Goal: Information Seeking & Learning: Learn about a topic

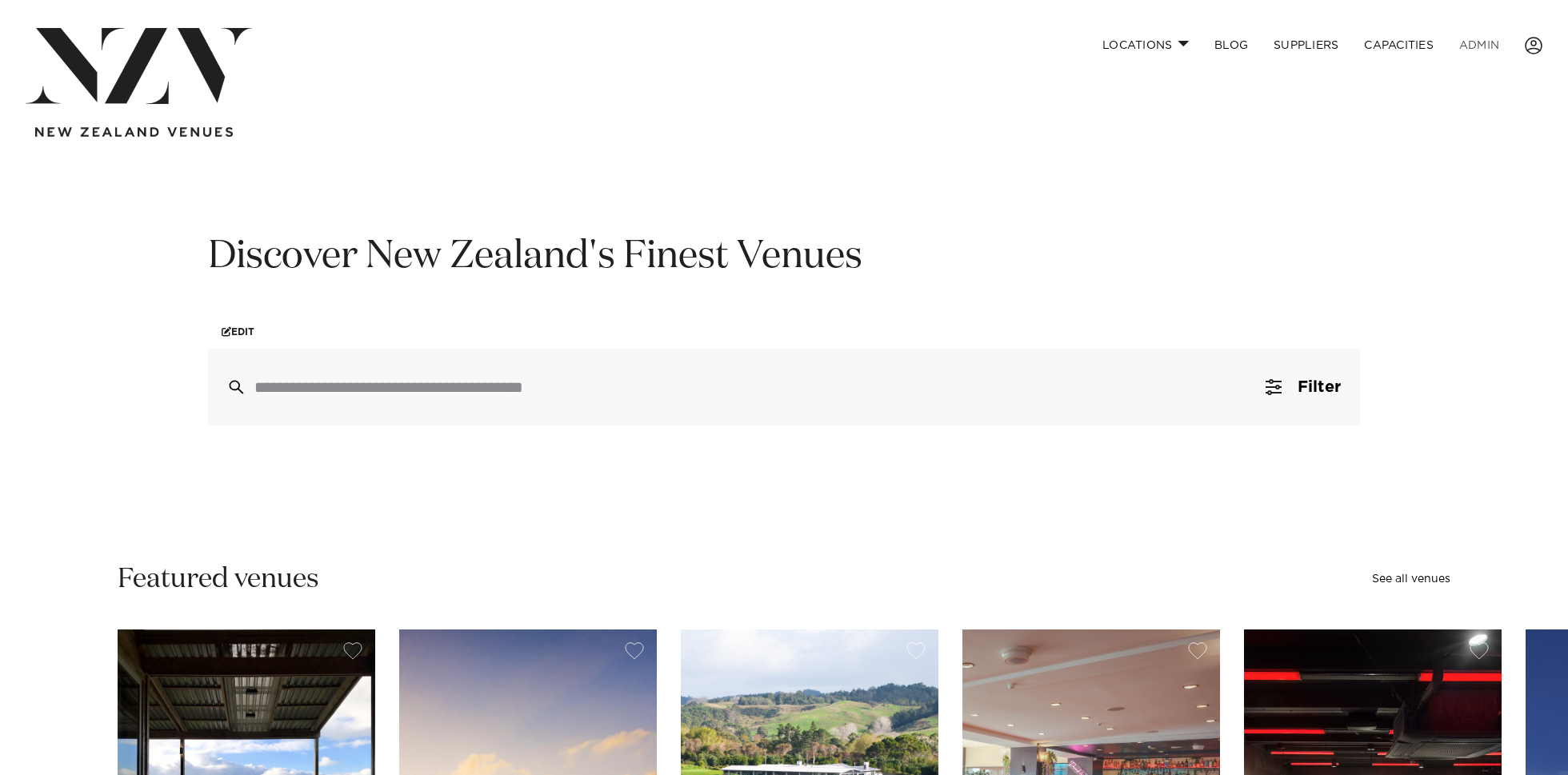
click at [1480, 49] on link "ADMIN" at bounding box center [1479, 45] width 65 height 34
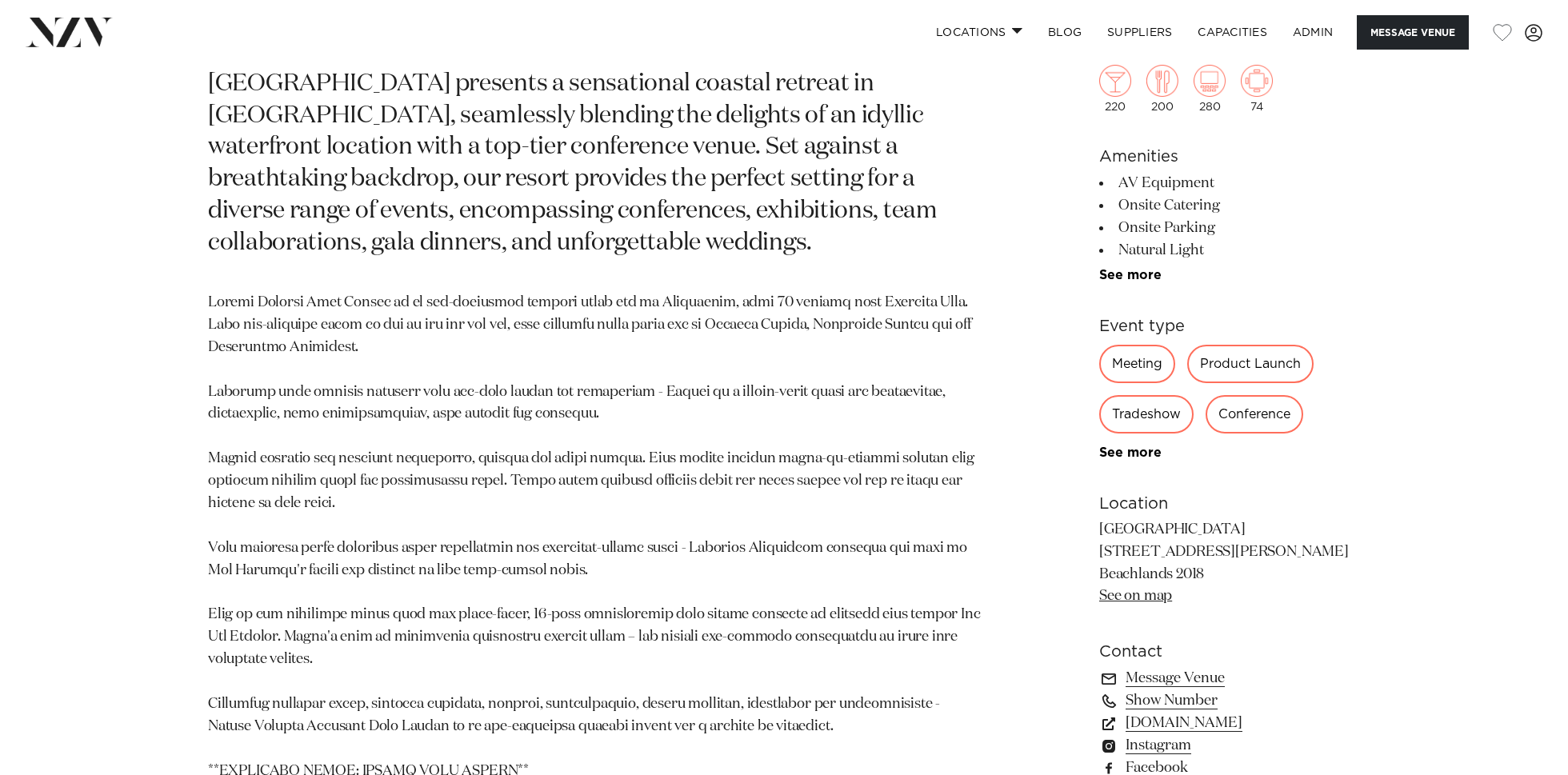
scroll to position [976, 0]
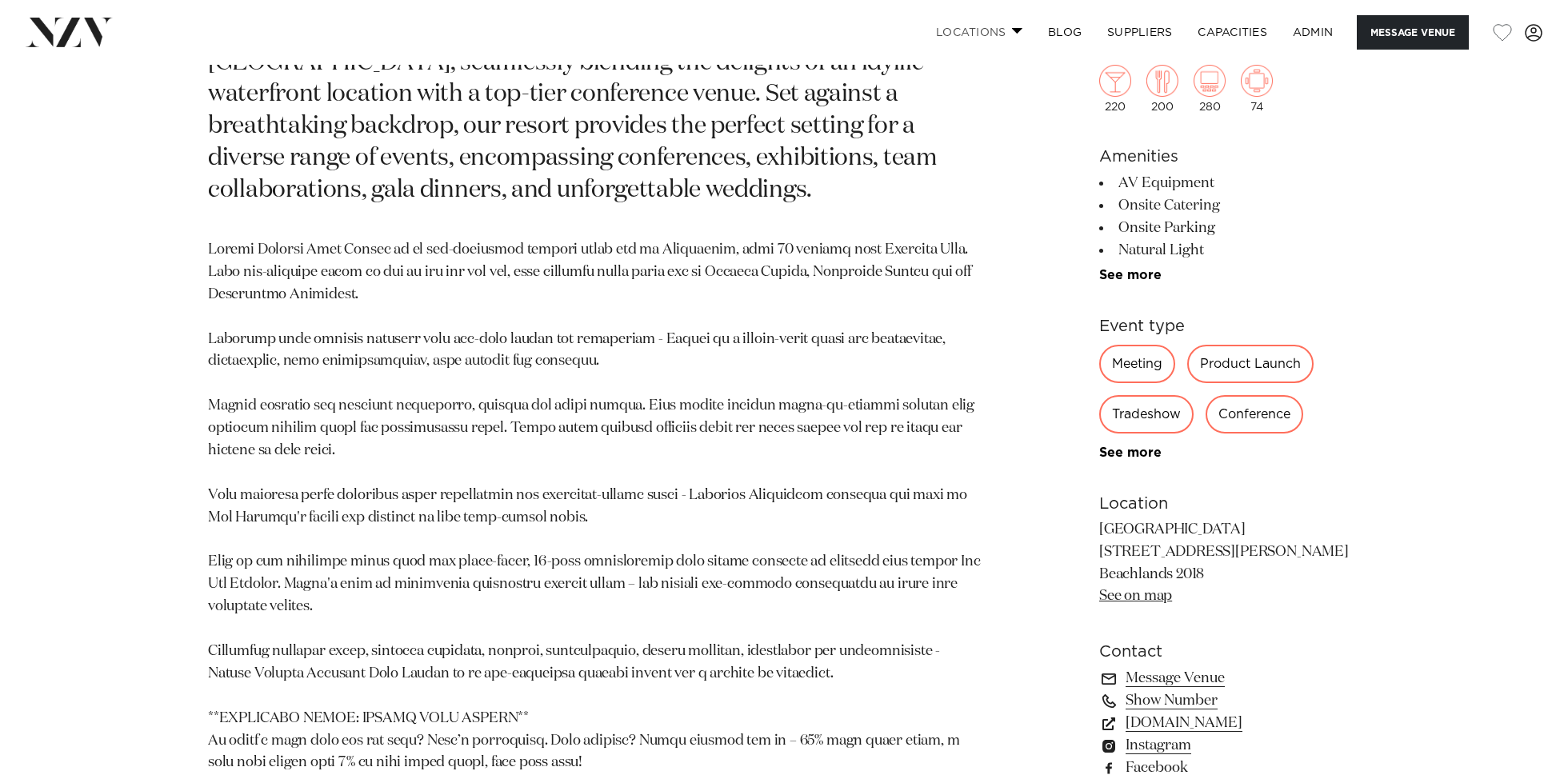
click at [985, 28] on link "Locations" at bounding box center [979, 32] width 112 height 34
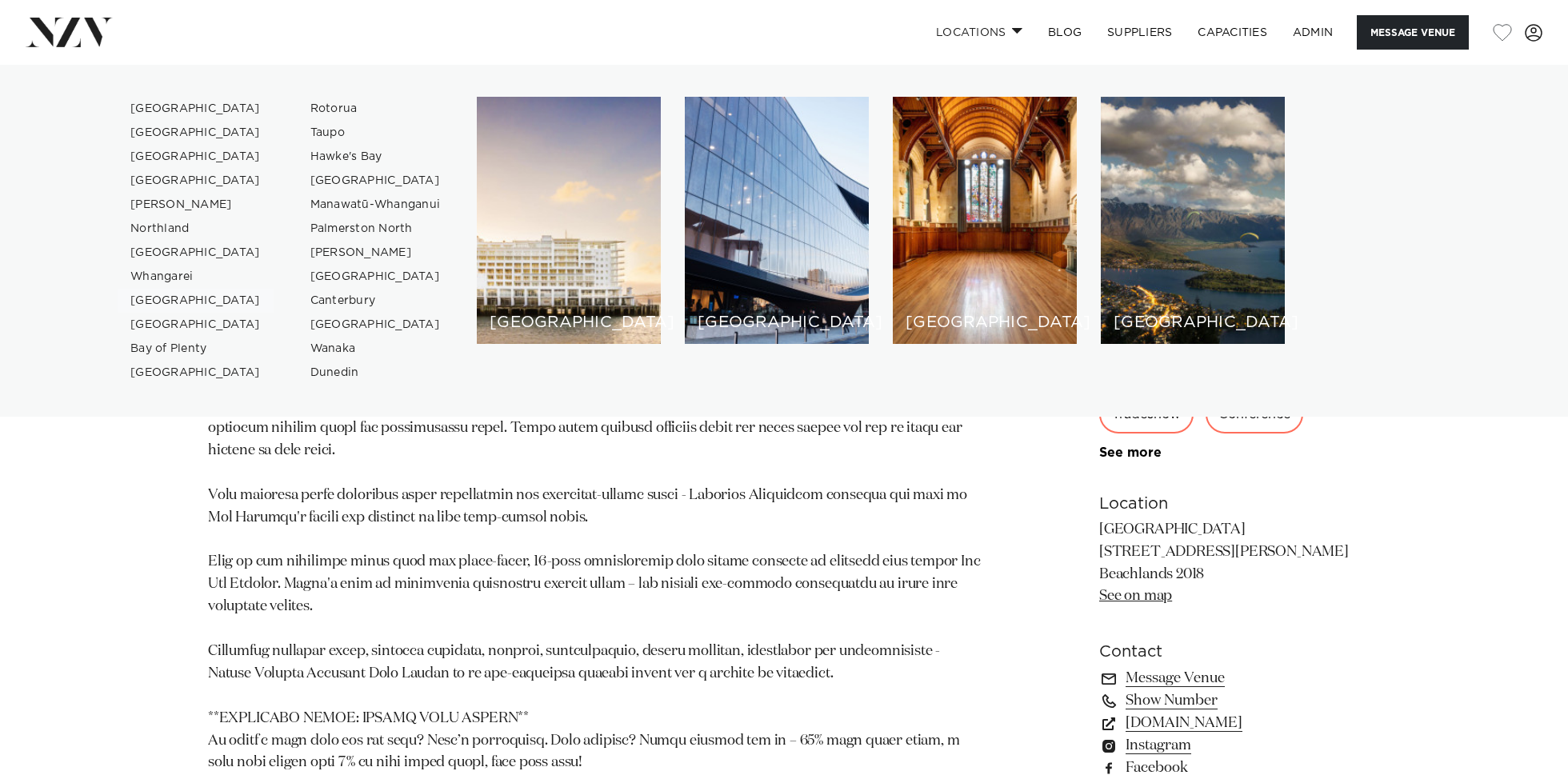
click at [170, 298] on link "[GEOGRAPHIC_DATA]" at bounding box center [196, 301] width 156 height 24
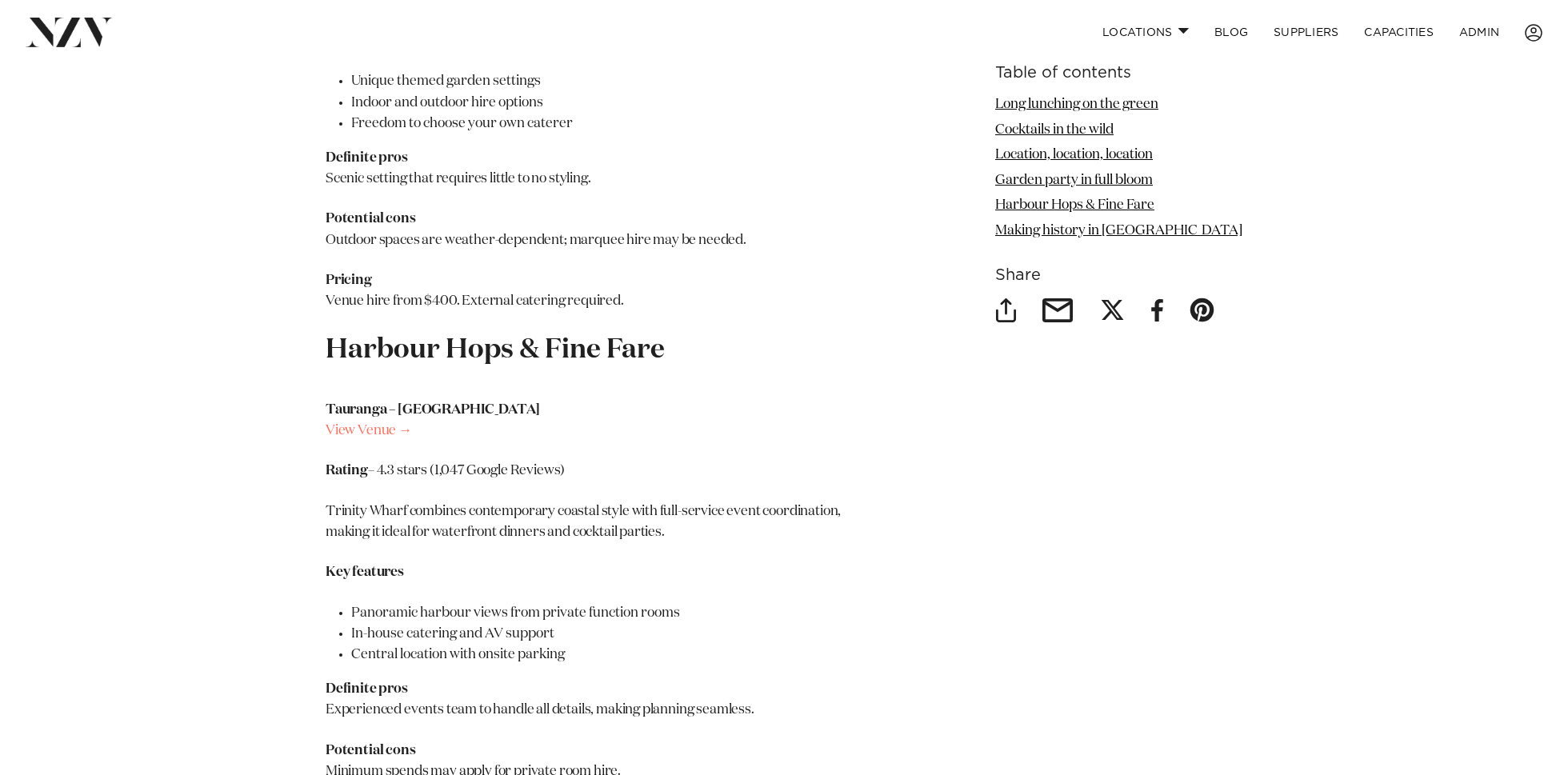
scroll to position [2434, 0]
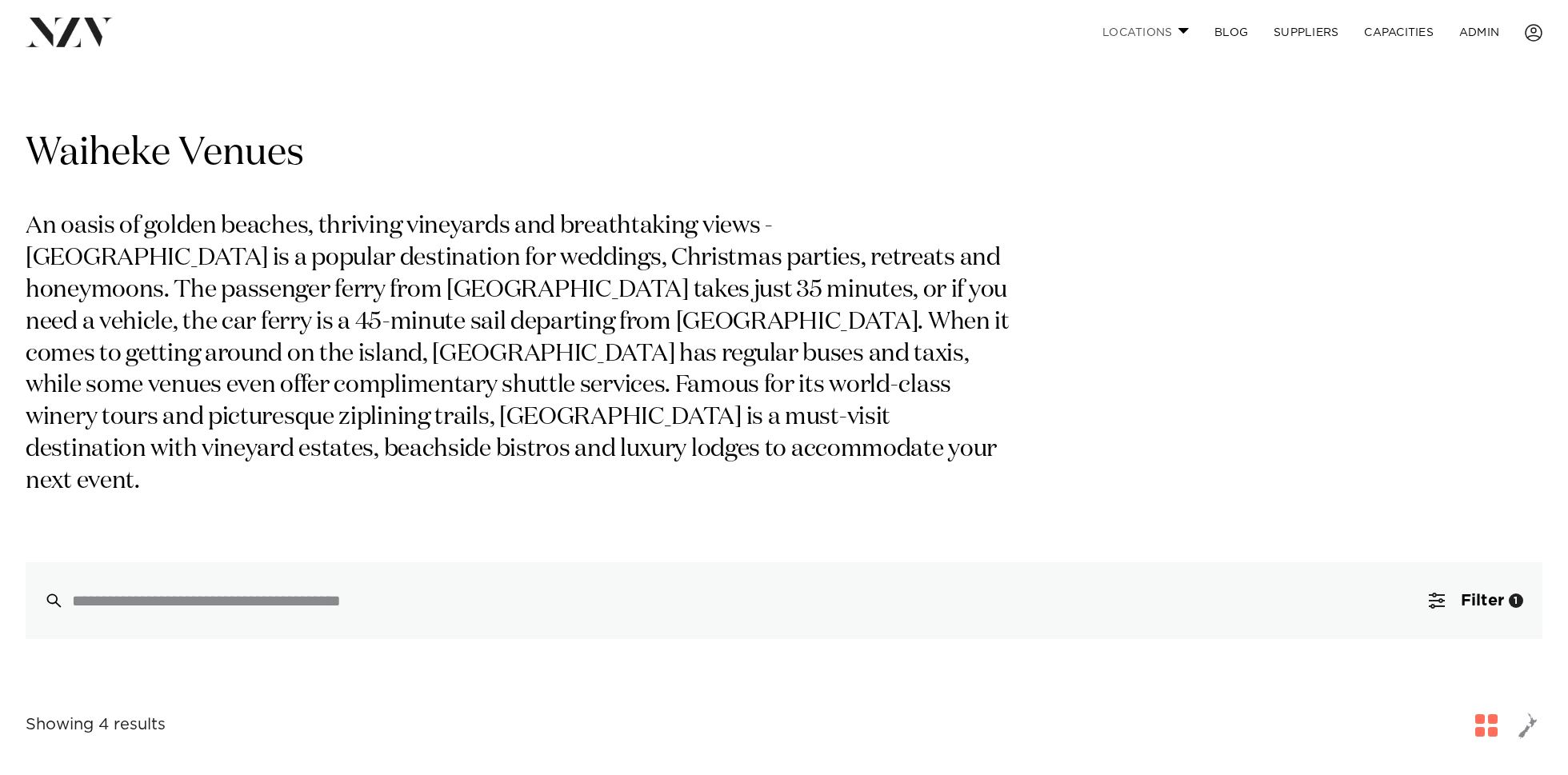
click at [1128, 29] on link "Locations" at bounding box center [1145, 32] width 112 height 34
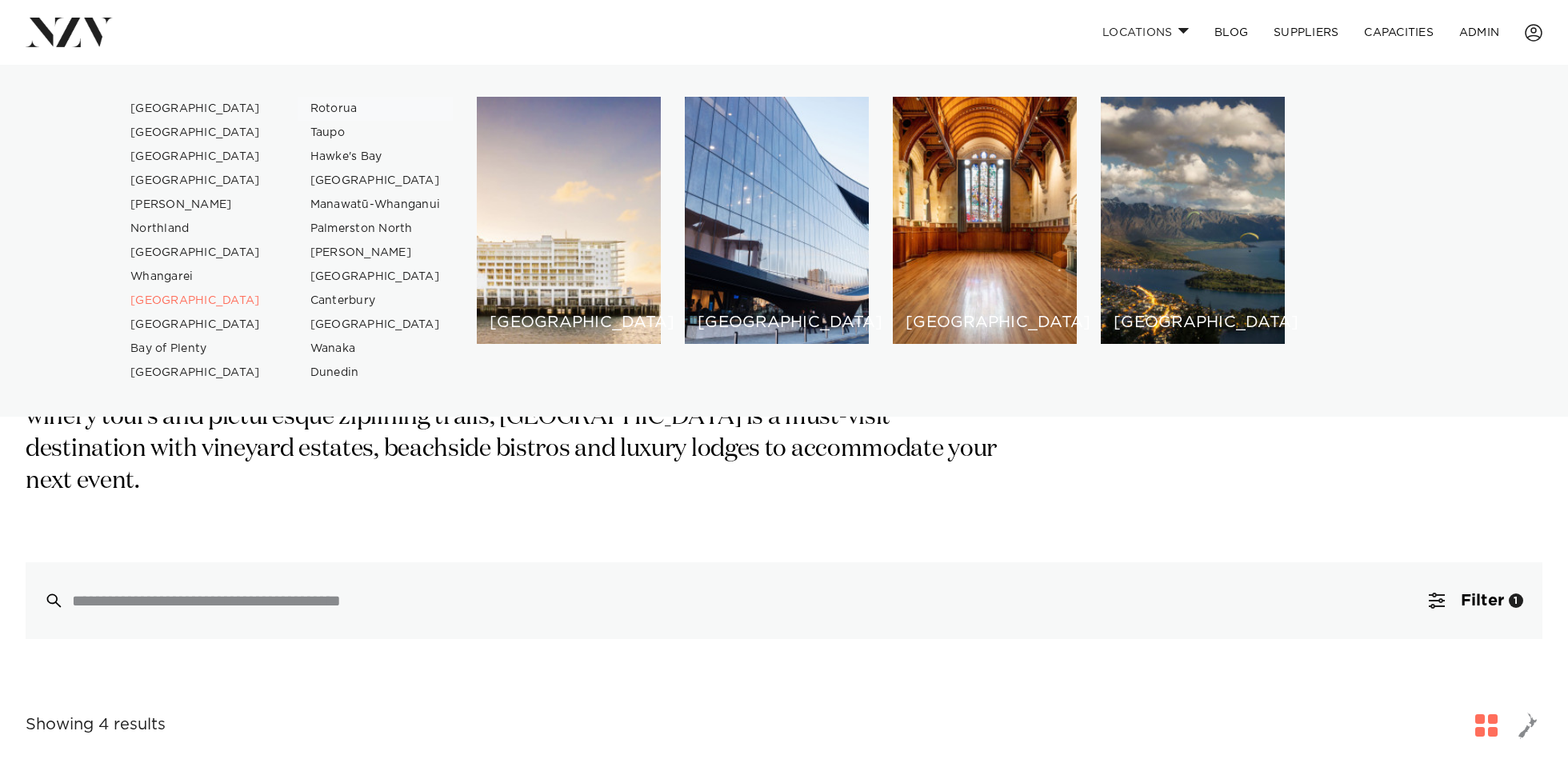
click at [340, 107] on link "Rotorua" at bounding box center [375, 108] width 156 height 24
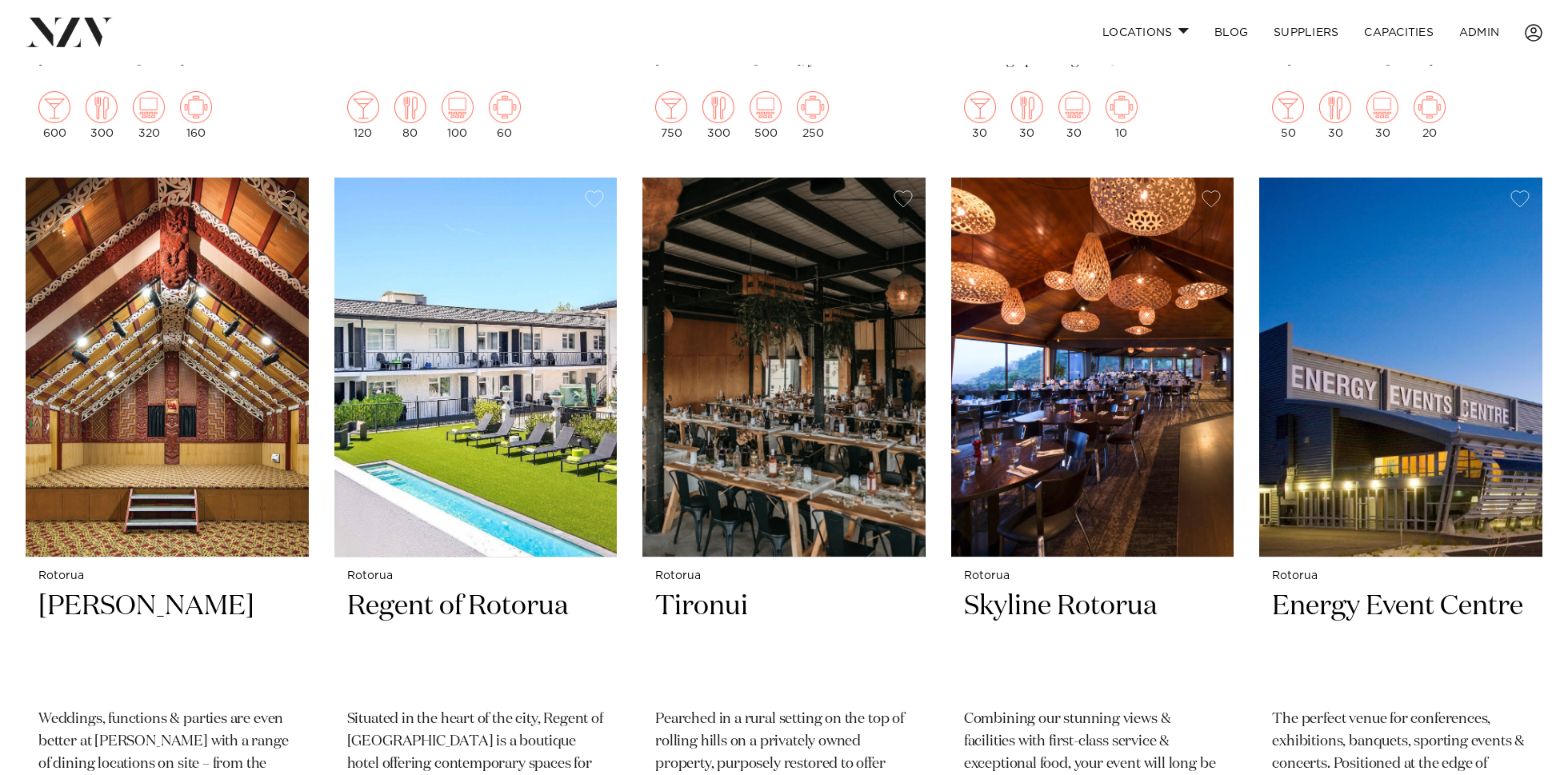
scroll to position [1204, 0]
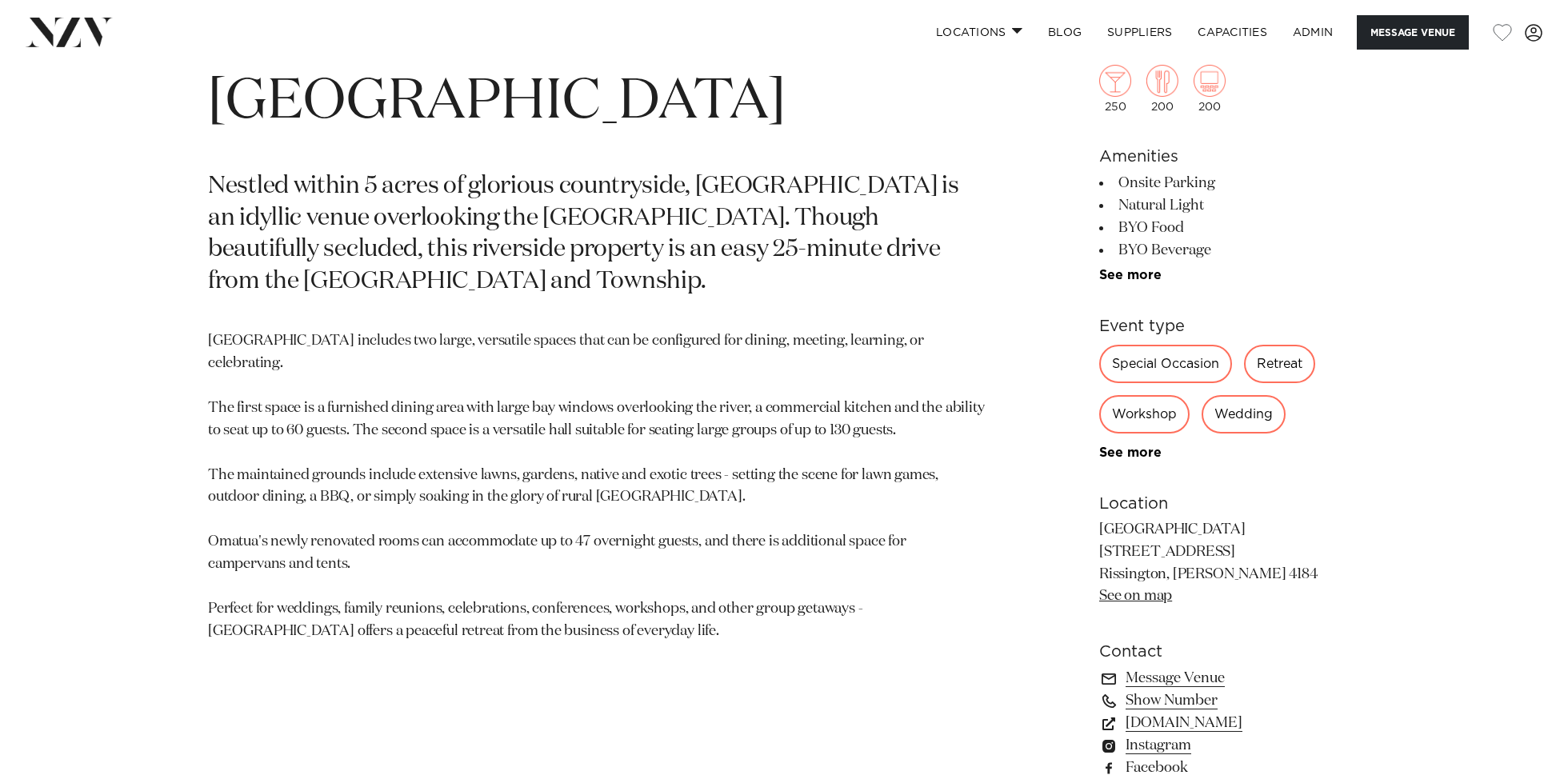
scroll to position [793, 0]
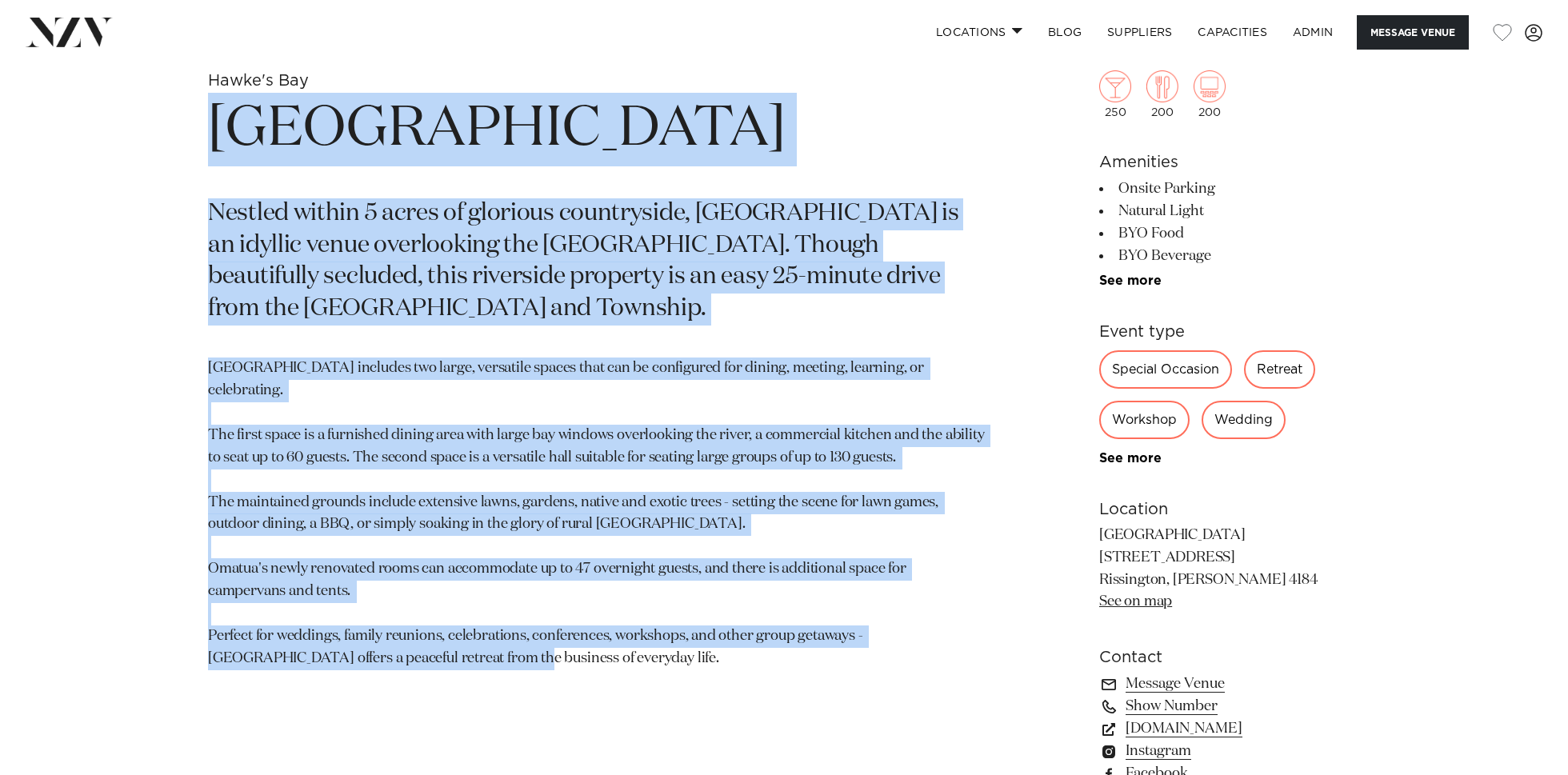
drag, startPoint x: 549, startPoint y: 669, endPoint x: 180, endPoint y: 139, distance: 645.8
click at [180, 139] on div "Hawke's Bay Omatua Nestled within 5 acres of glorious countryside, Omatua is an…" at bounding box center [784, 490] width 1362 height 839
copy section "Omatua Nestled within 5 acres of glorious countryside, Omatua is an idyllic ven…"
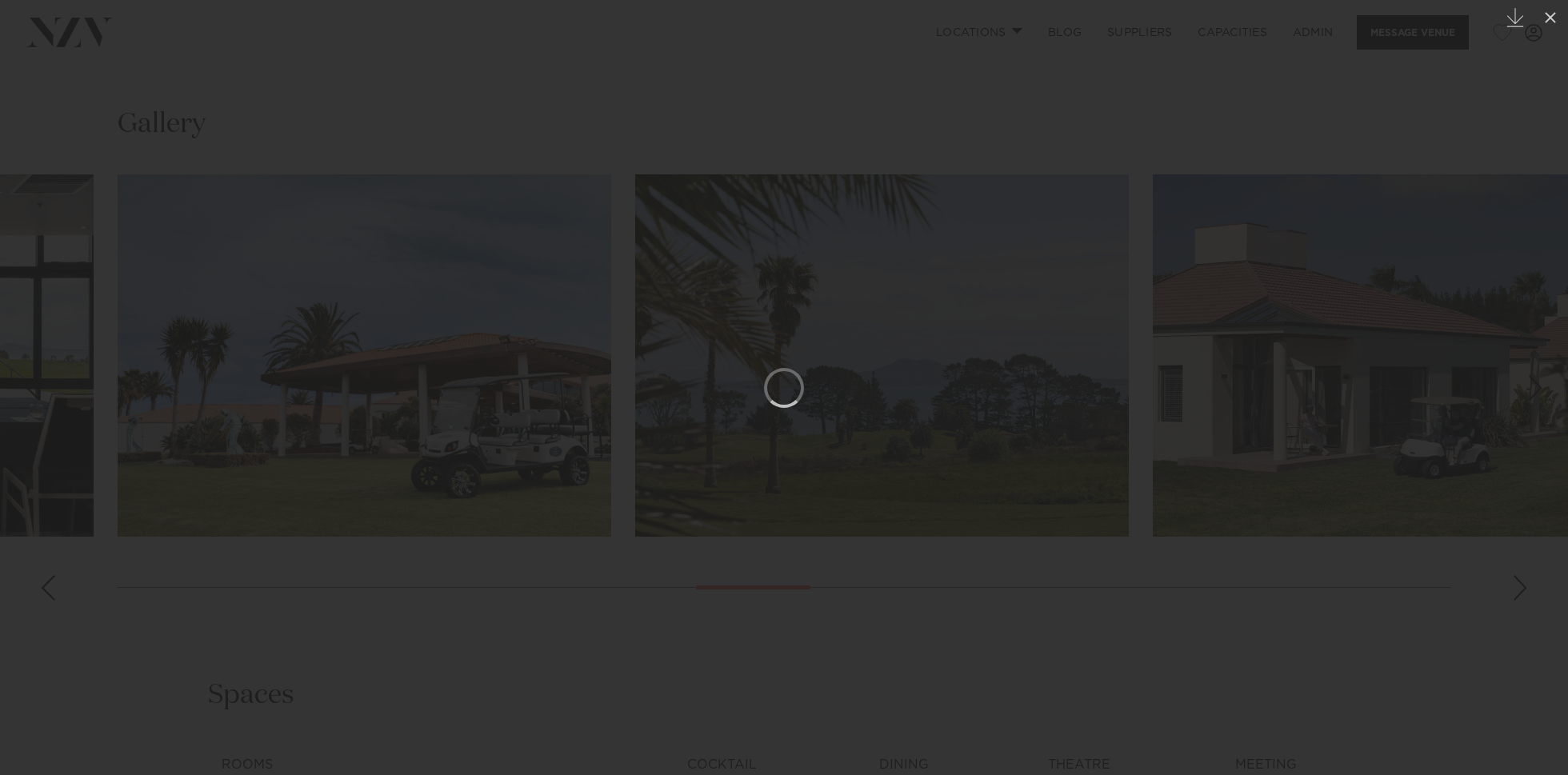
scroll to position [1942, 0]
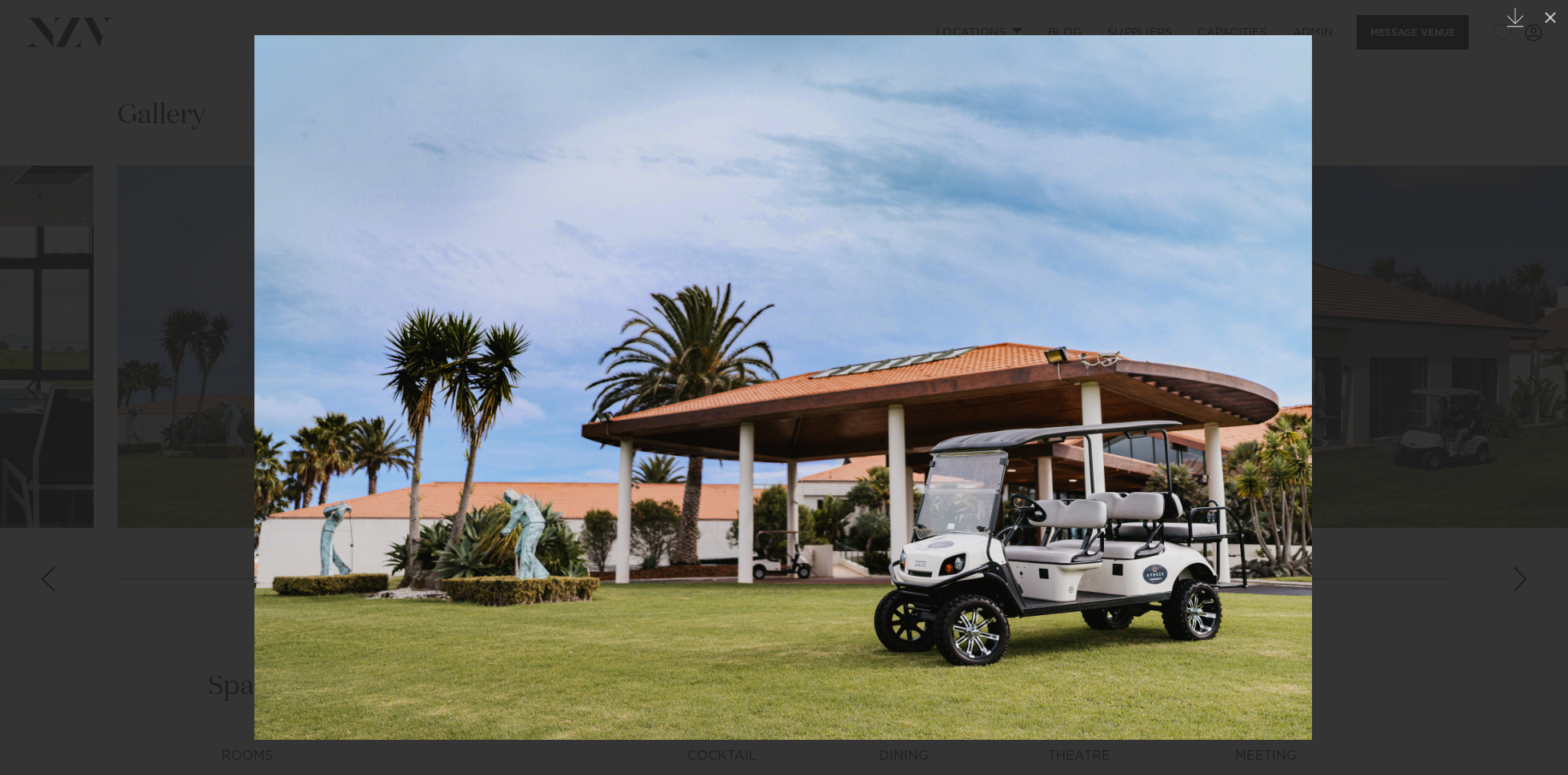
click at [150, 113] on div at bounding box center [784, 387] width 1568 height 775
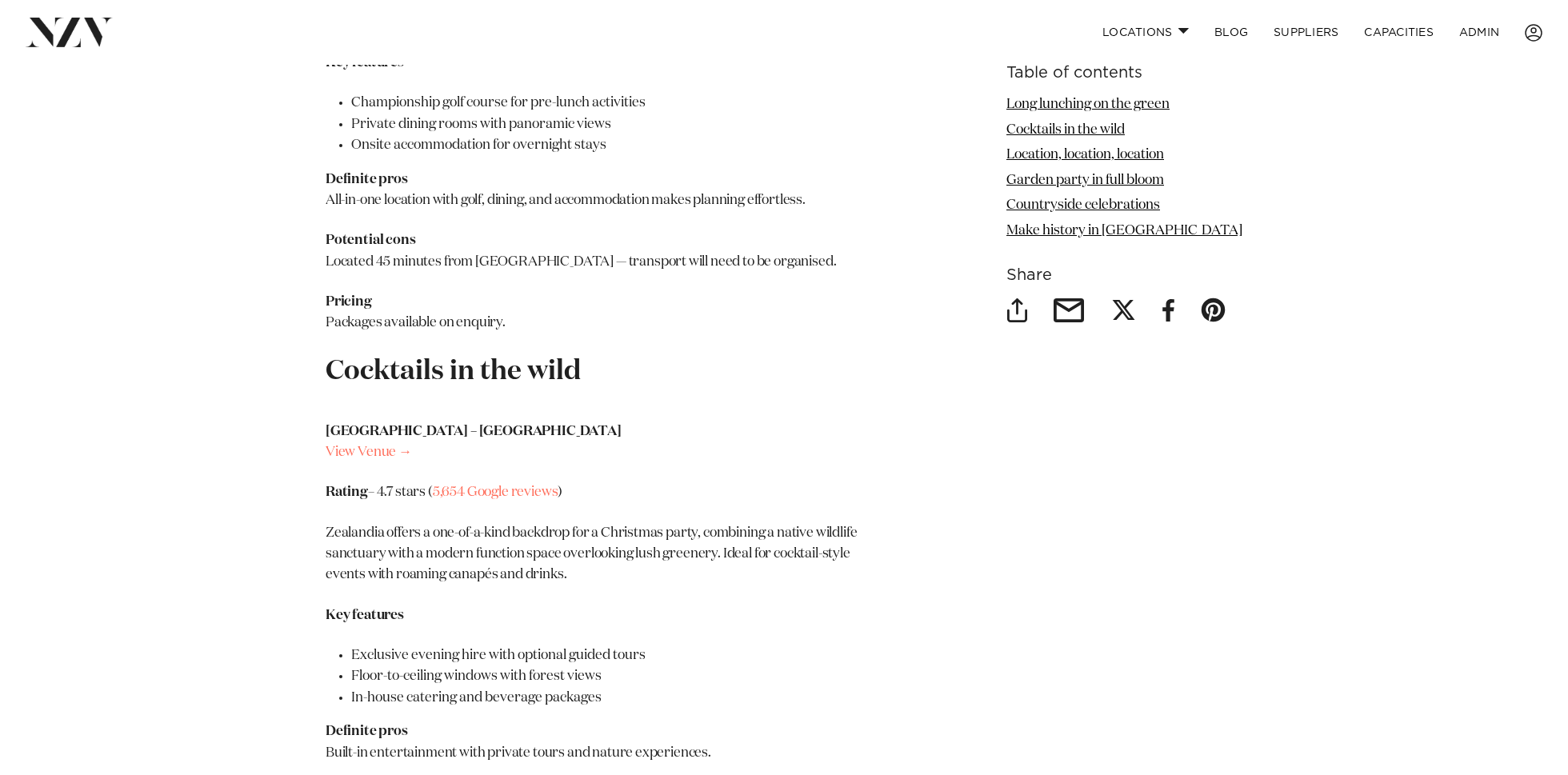
scroll to position [1071, 0]
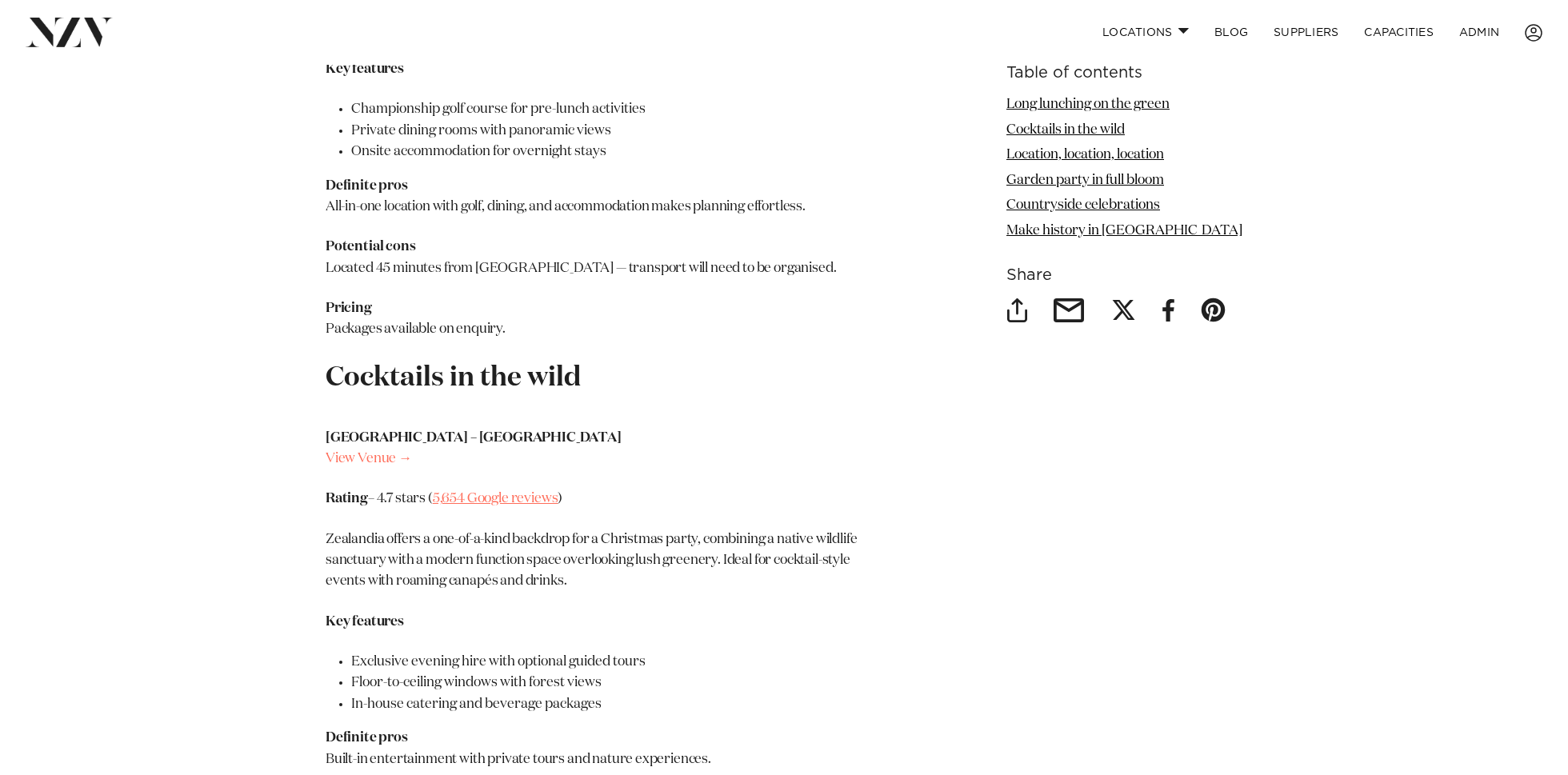
click at [499, 503] on link "5,654 Google reviews" at bounding box center [495, 499] width 126 height 13
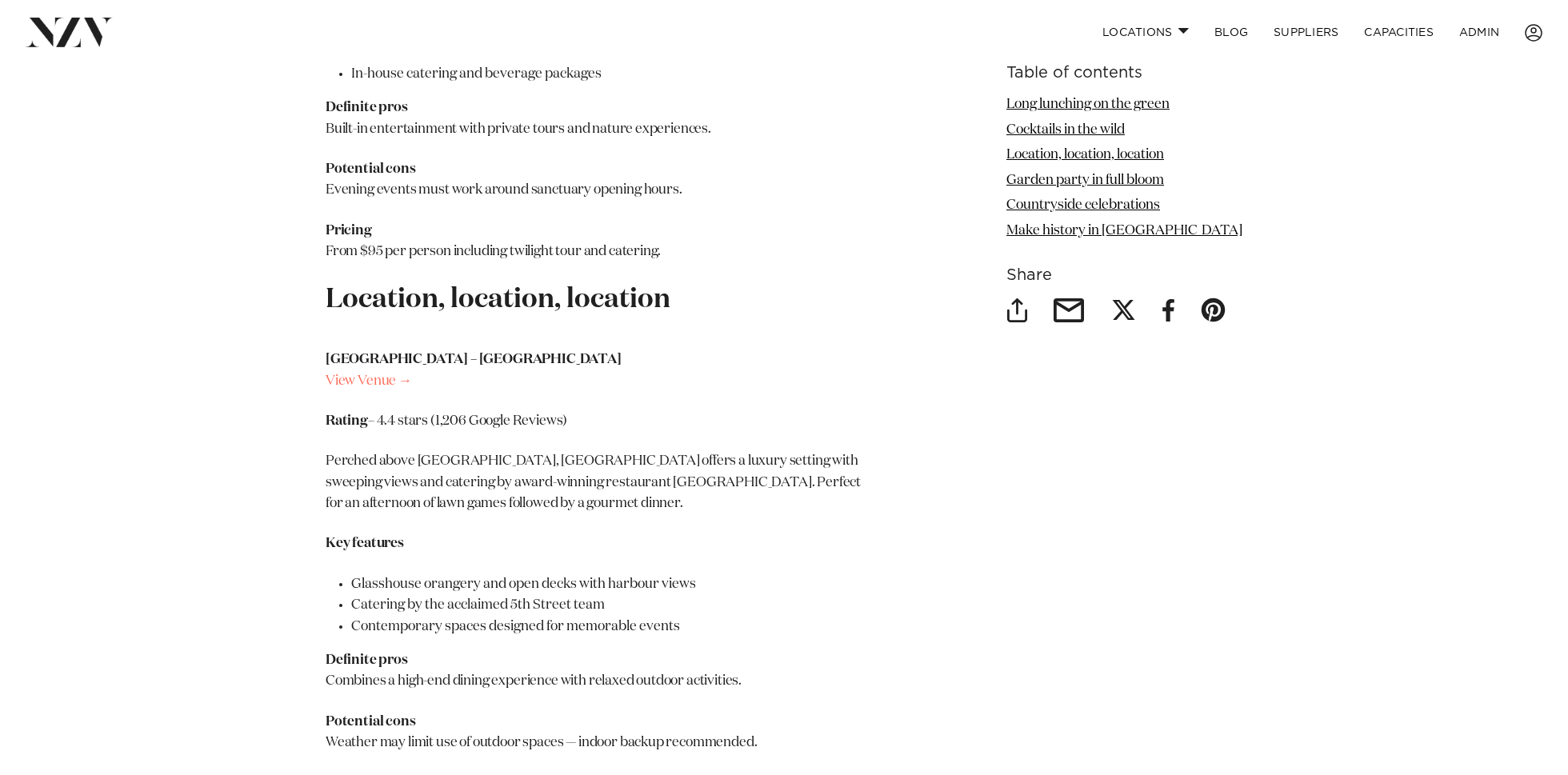
scroll to position [1705, 0]
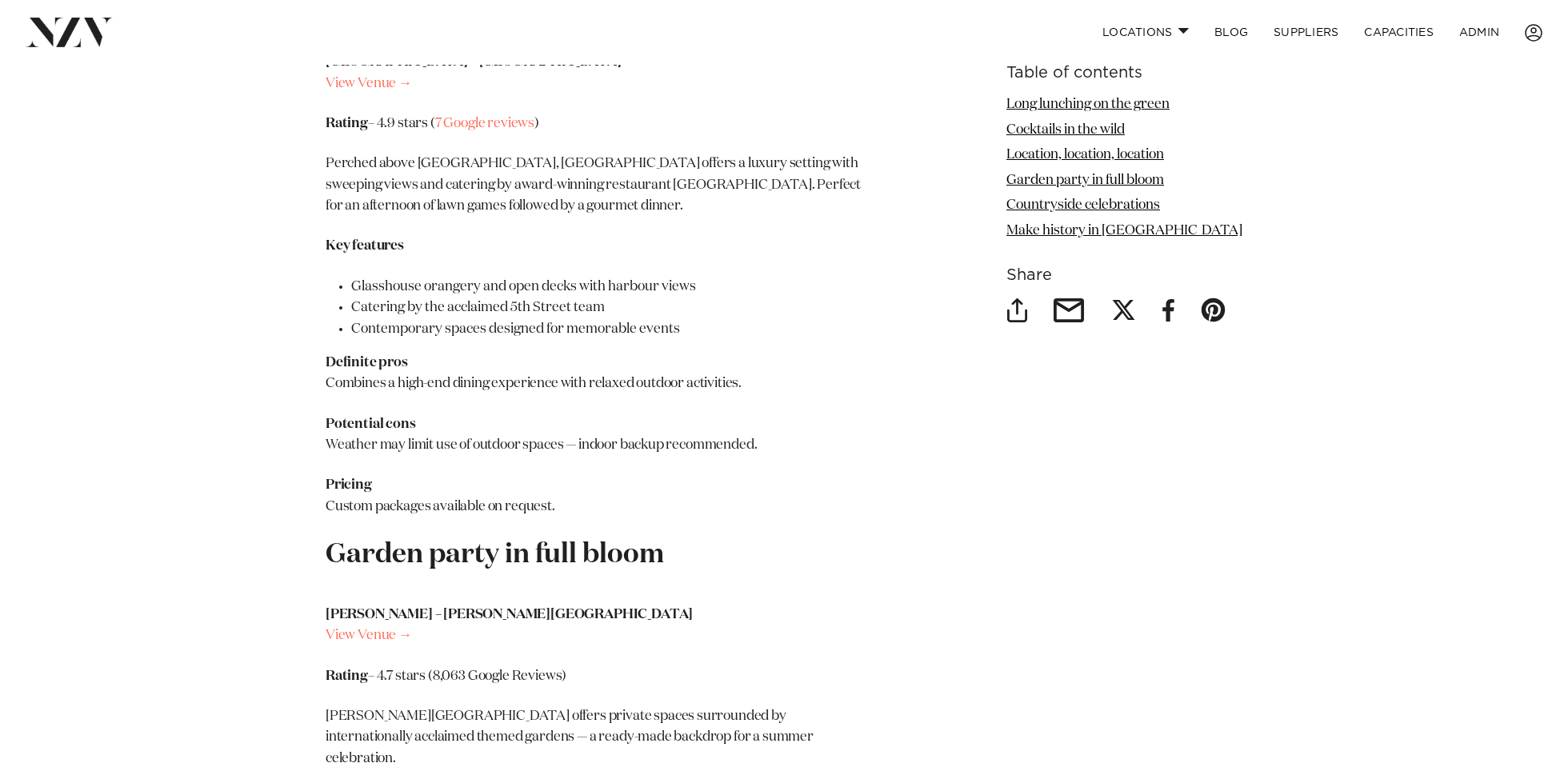
scroll to position [2028, 0]
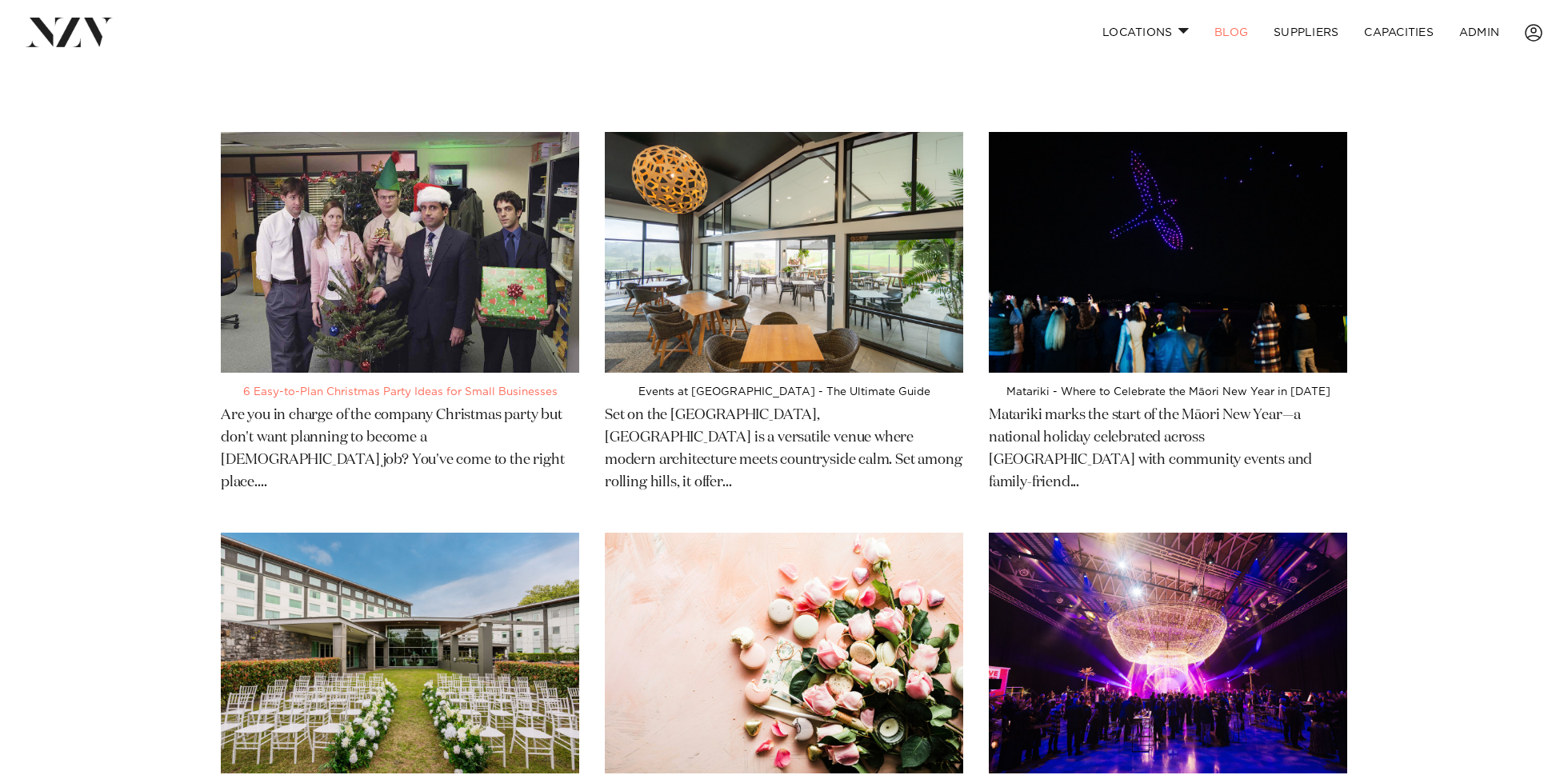
click at [473, 209] on img at bounding box center [400, 252] width 358 height 241
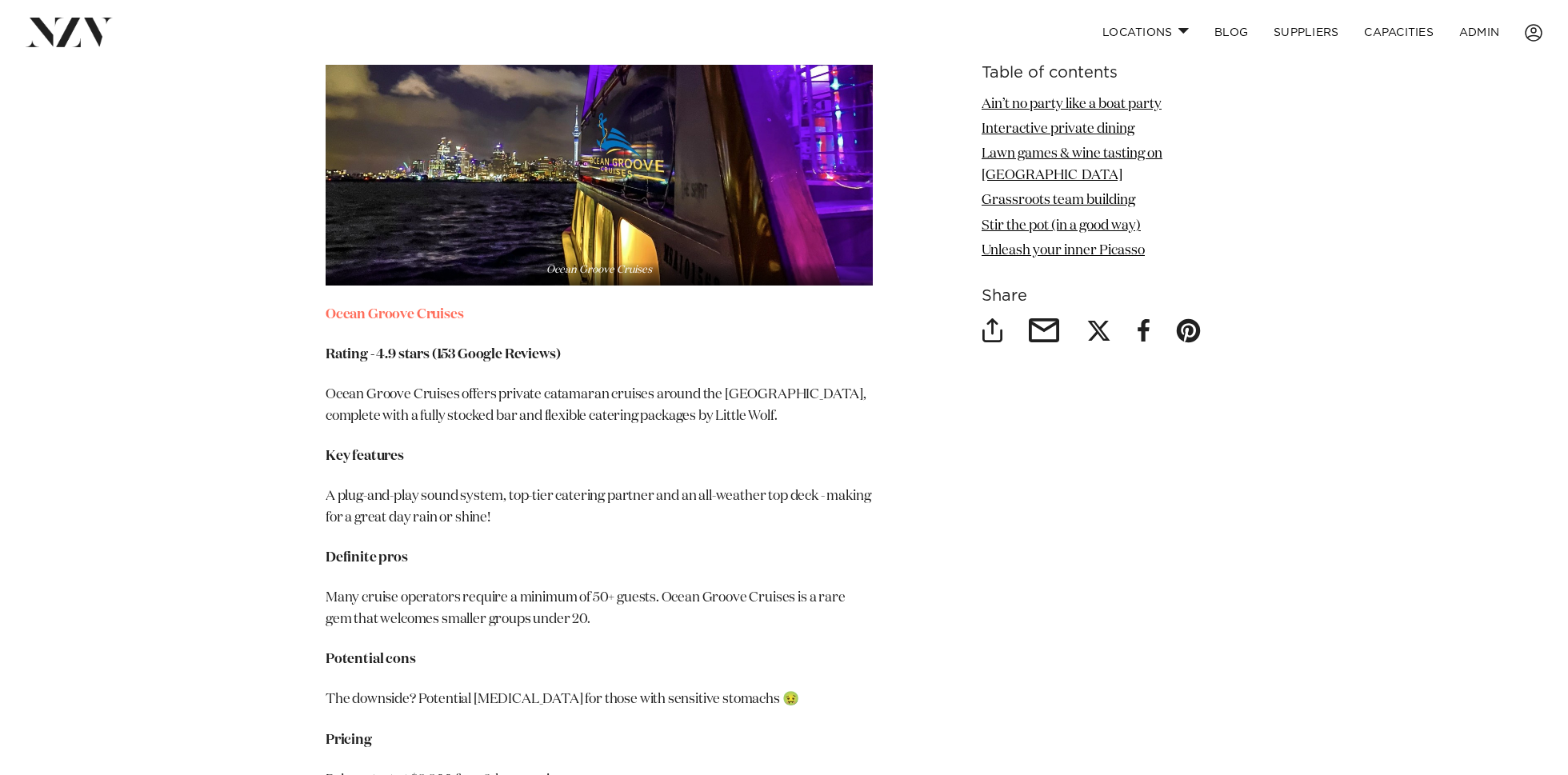
scroll to position [2445, 0]
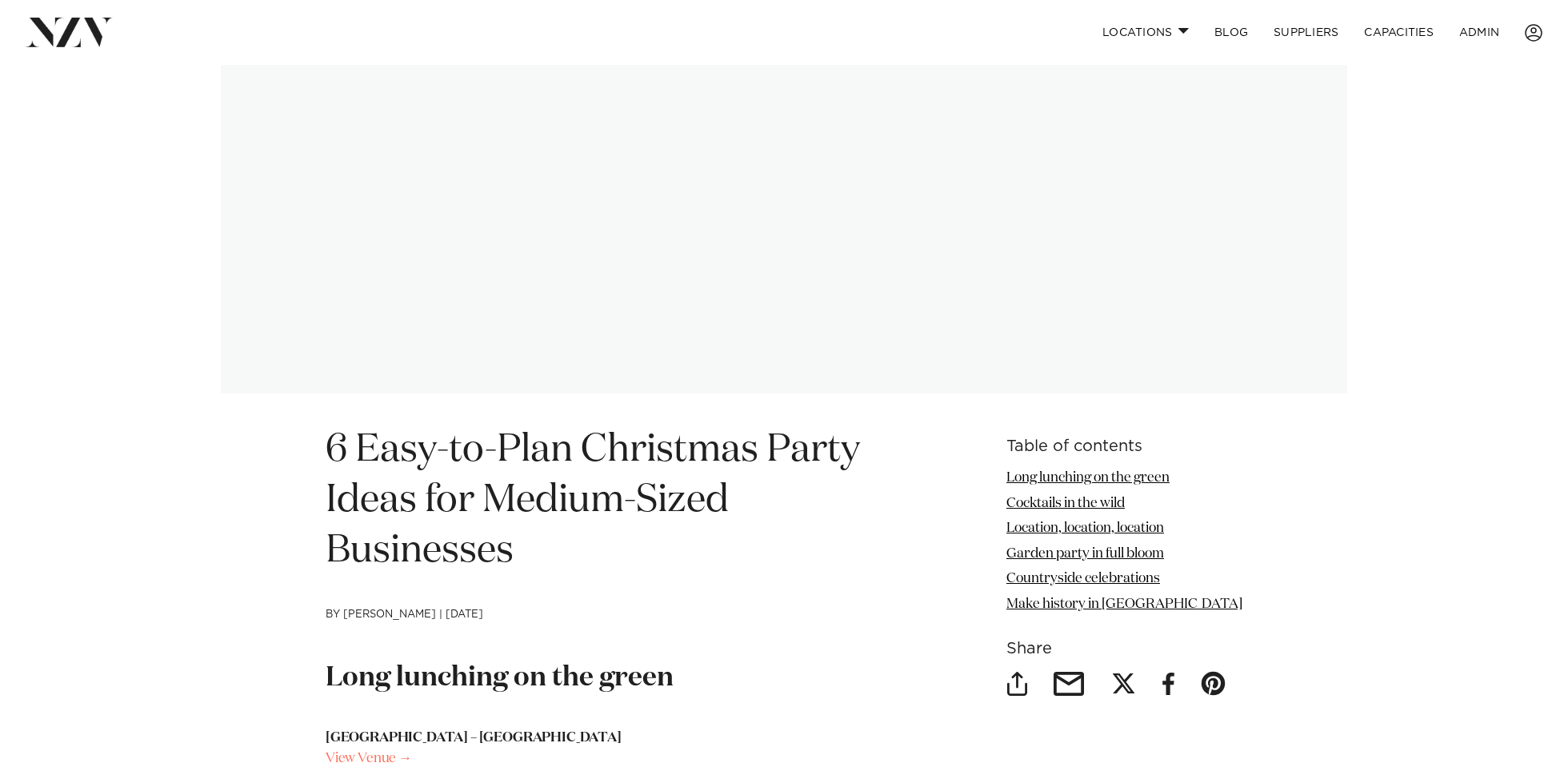
scroll to position [181, 0]
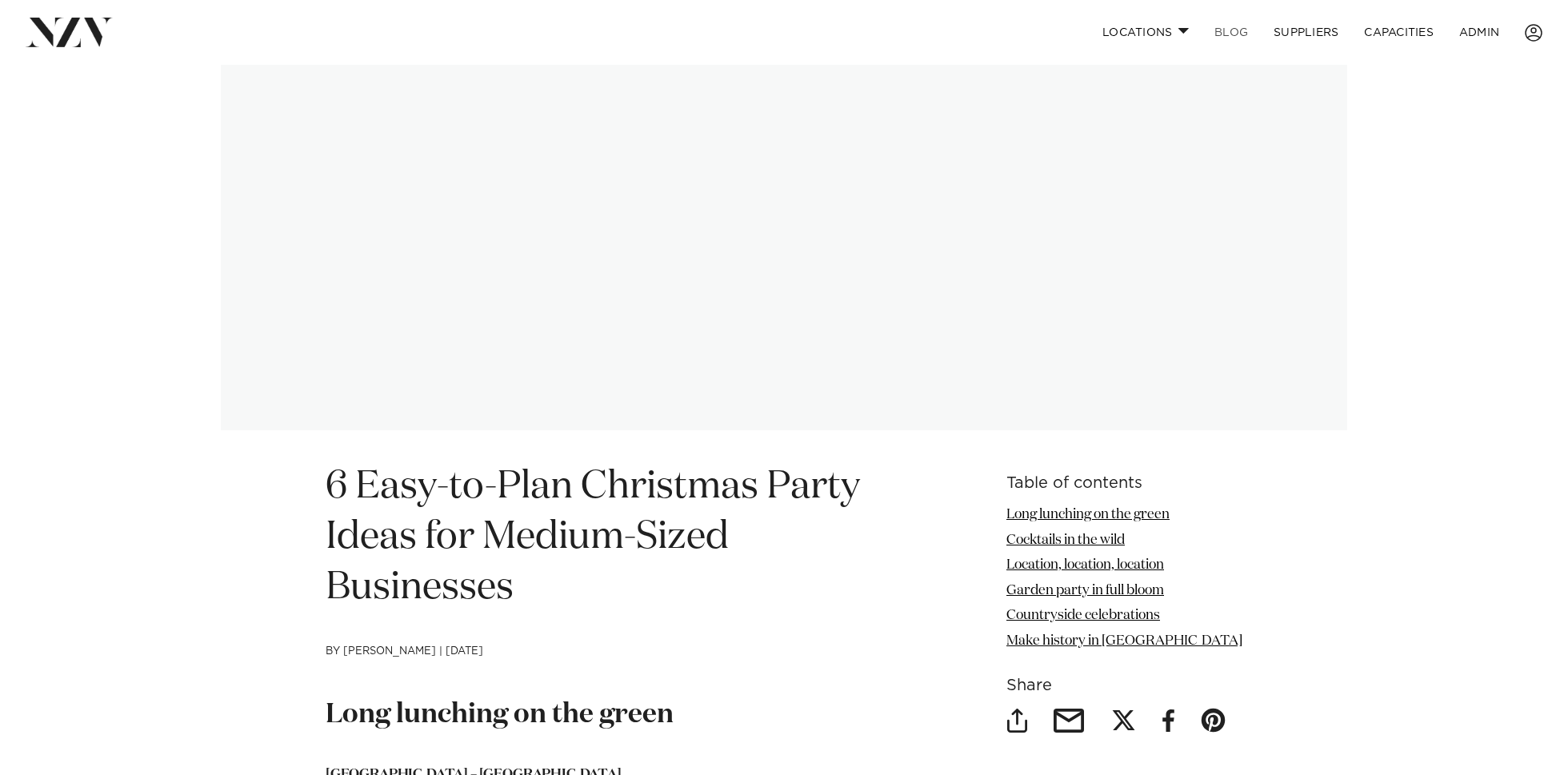
click at [1230, 26] on link "BLOG" at bounding box center [1231, 32] width 60 height 34
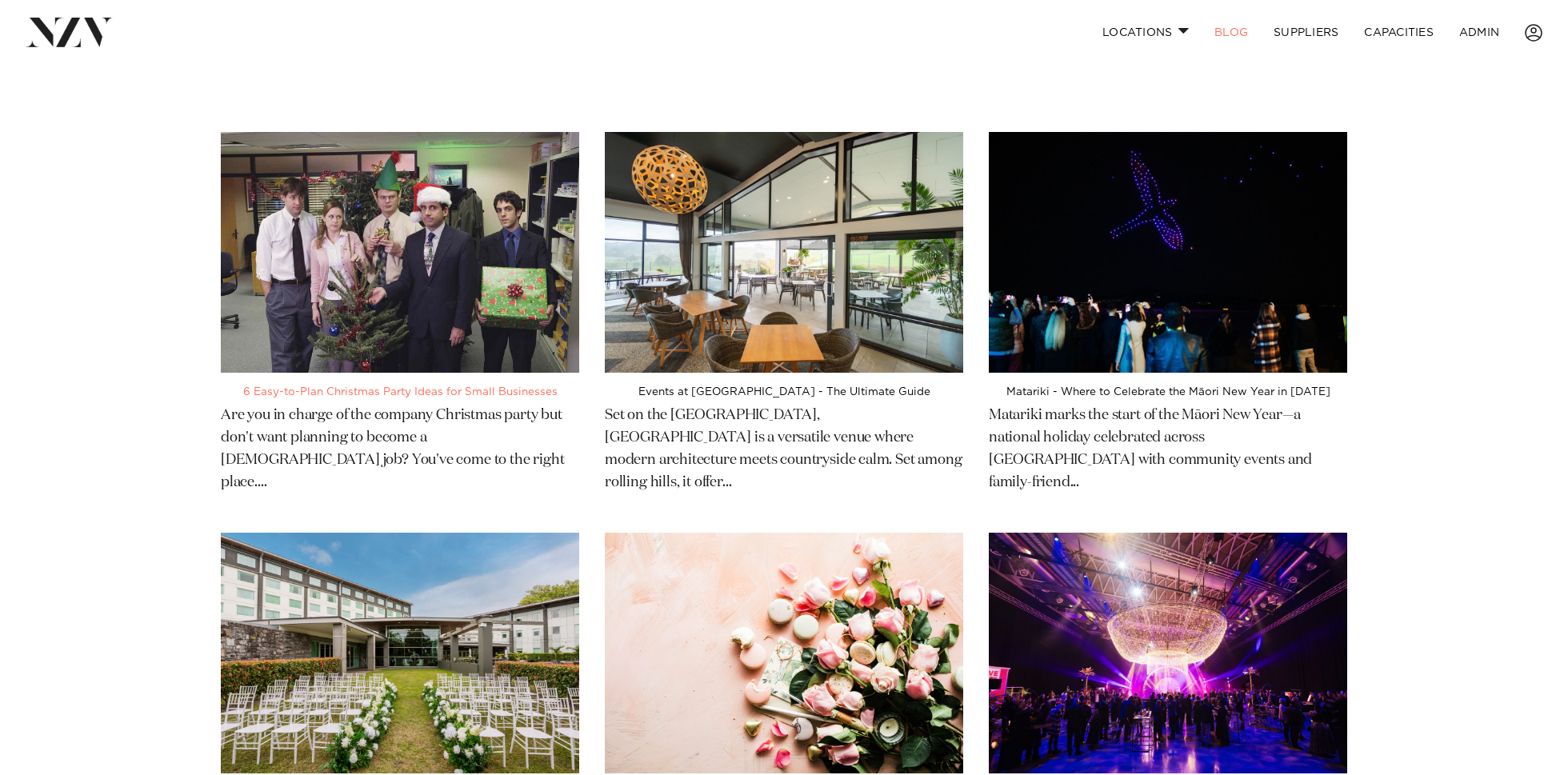
click at [475, 249] on img at bounding box center [400, 252] width 358 height 241
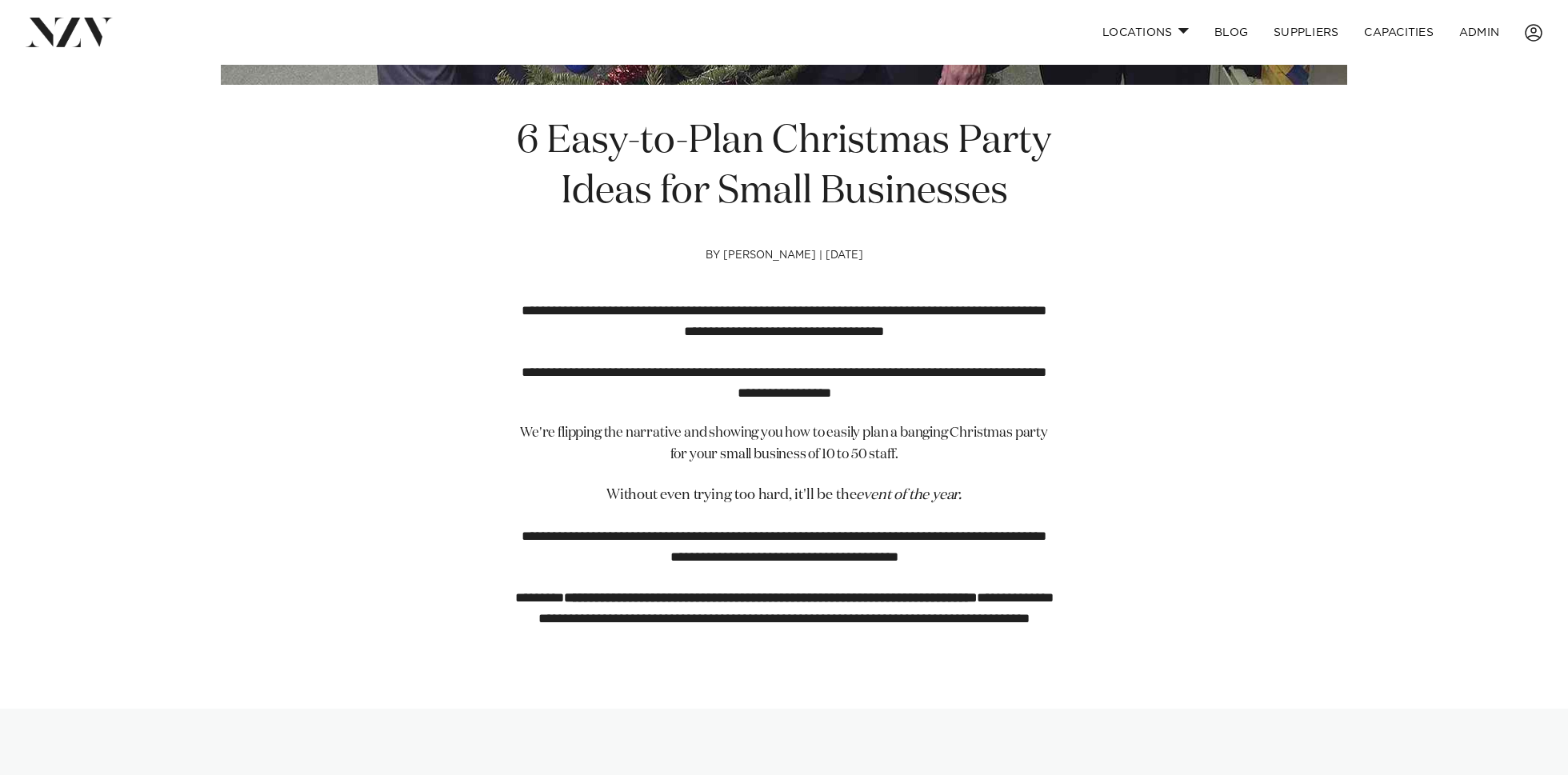
scroll to position [537, 0]
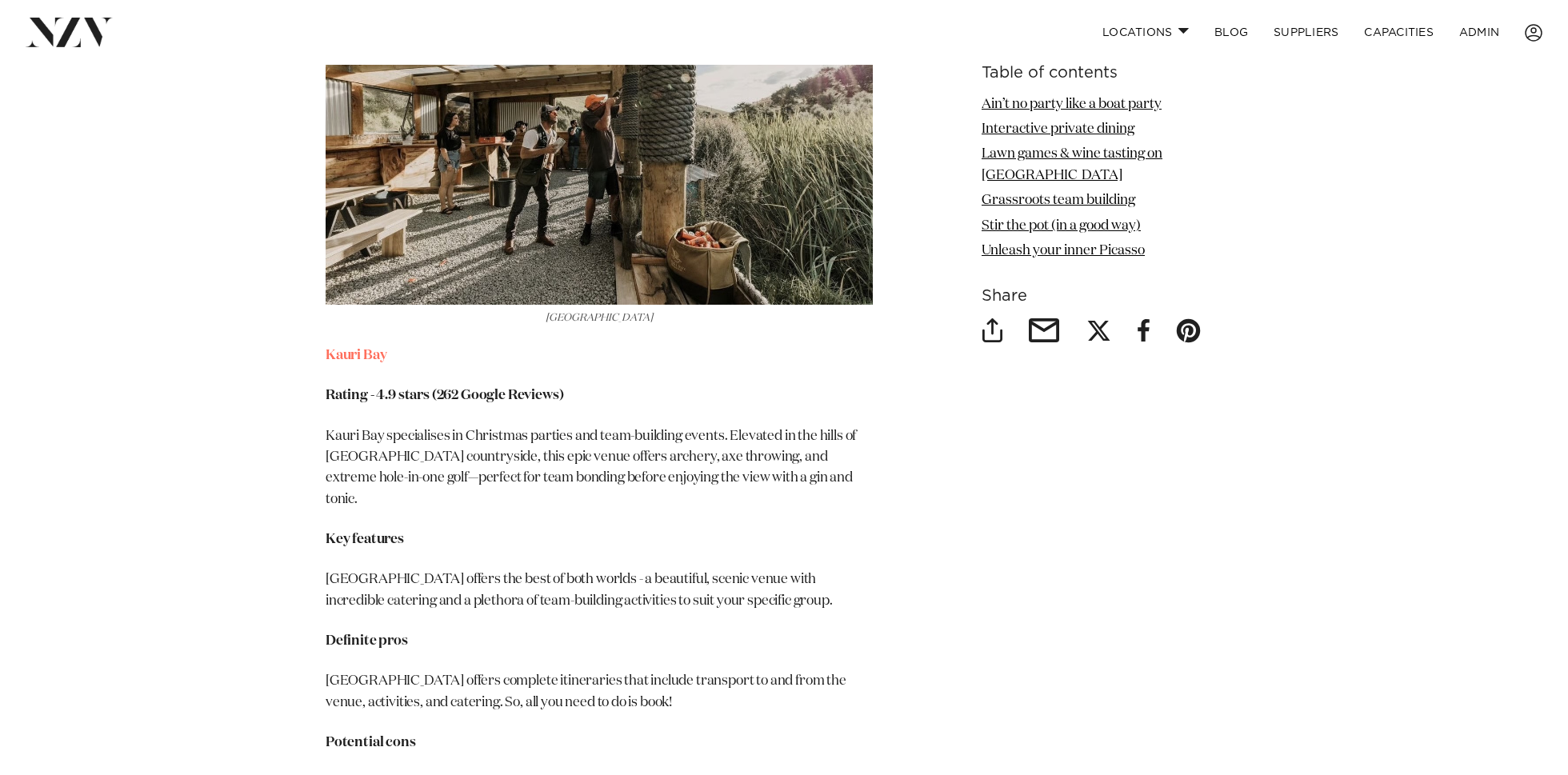
scroll to position [4124, 0]
